Goal: Task Accomplishment & Management: Manage account settings

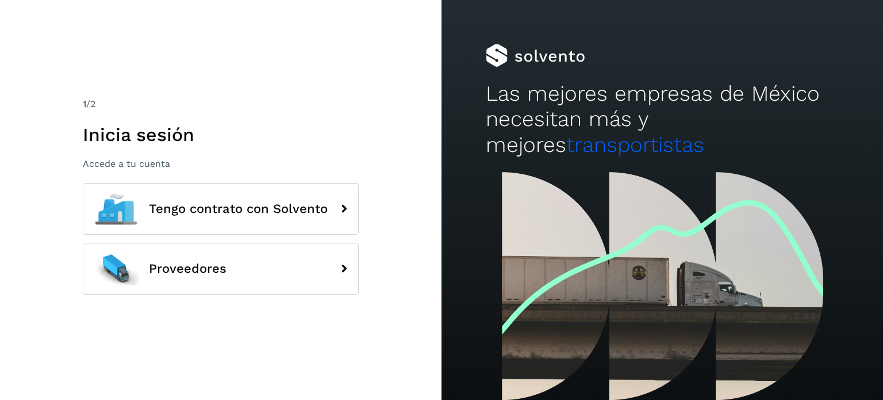
drag, startPoint x: 666, startPoint y: 33, endPoint x: 668, endPoint y: 27, distance: 6.0
click at [668, 27] on div "Las mejores empresas de México necesitan más y mejores transportistas" at bounding box center [663, 86] width 442 height 172
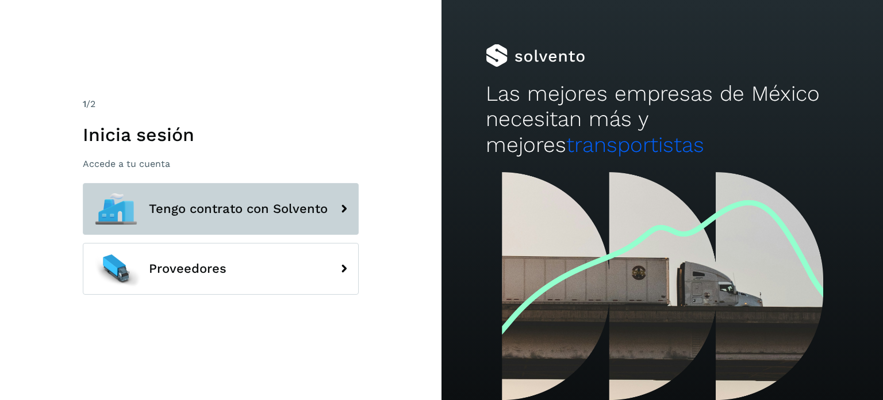
click at [306, 195] on button "Tengo contrato con Solvento" at bounding box center [221, 209] width 276 height 52
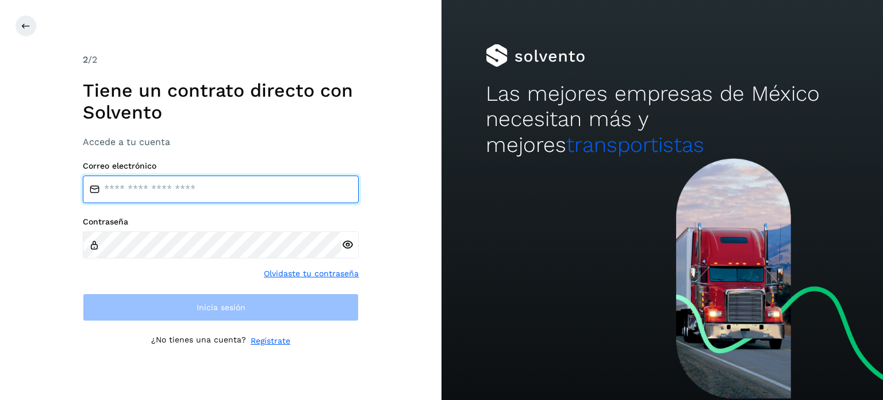
click at [306, 195] on input "email" at bounding box center [221, 189] width 276 height 28
type input "**********"
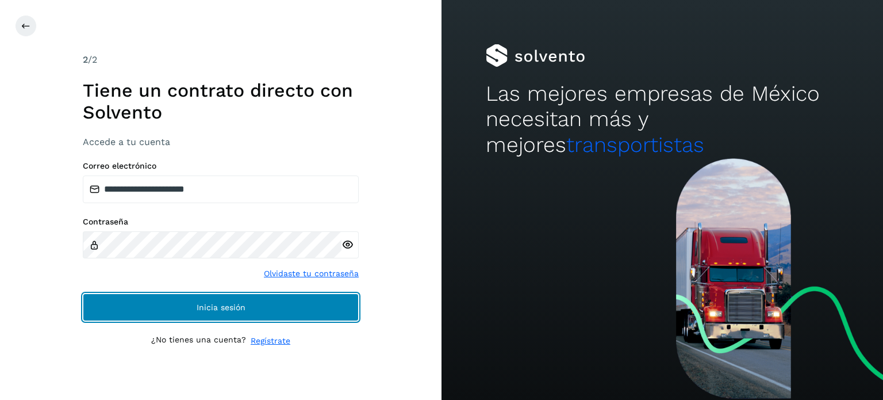
click at [199, 305] on span "Inicia sesión" at bounding box center [221, 307] width 49 height 8
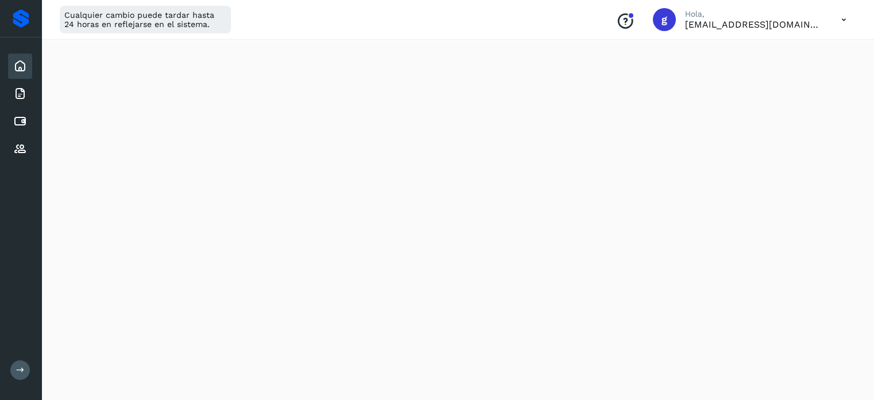
scroll to position [338, 0]
